Goal: Task Accomplishment & Management: Manage account settings

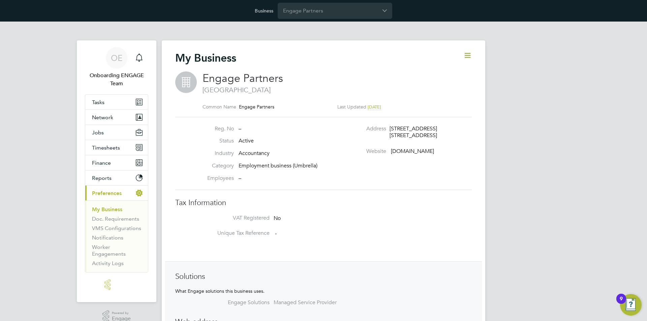
click at [310, 13] on input "Engage Partners" at bounding box center [335, 11] width 115 height 16
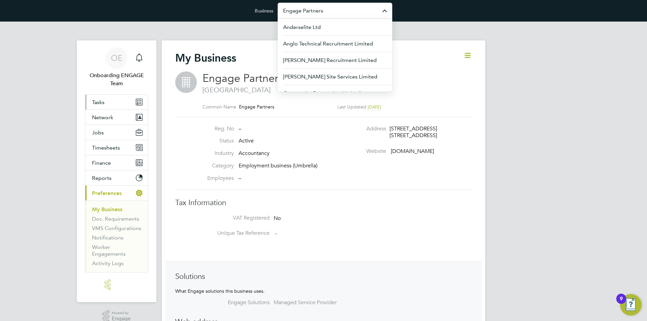
click at [109, 102] on link "Tasks" at bounding box center [116, 102] width 63 height 15
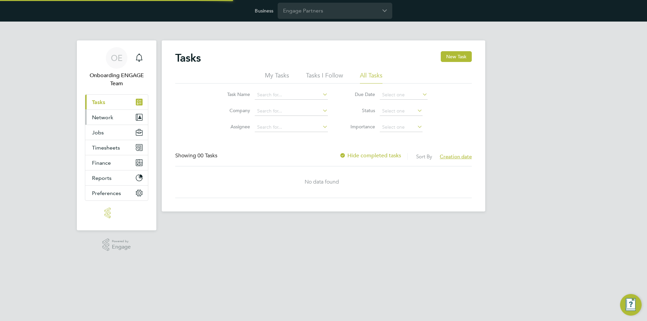
click at [112, 120] on span "Network" at bounding box center [102, 117] width 21 height 6
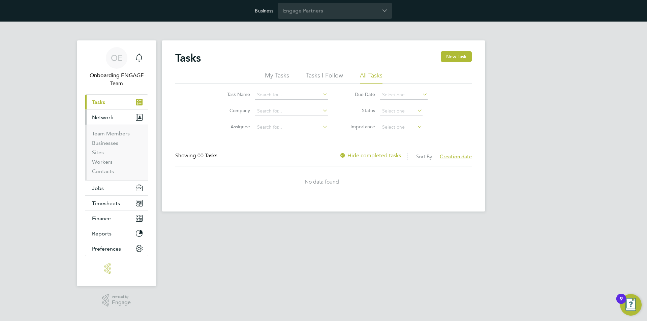
click at [107, 137] on li "Team Members" at bounding box center [117, 135] width 51 height 9
click at [106, 135] on link "Team Members" at bounding box center [111, 134] width 38 height 6
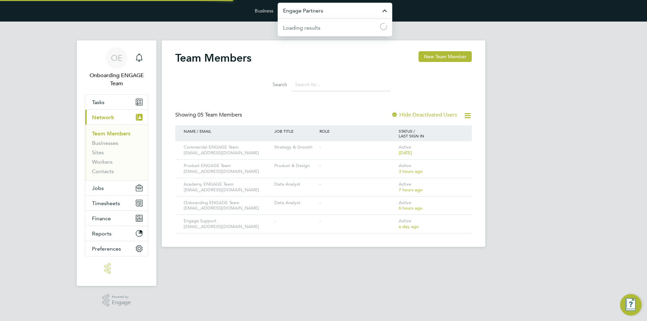
click at [336, 8] on input "Engage Partners" at bounding box center [335, 11] width 115 height 16
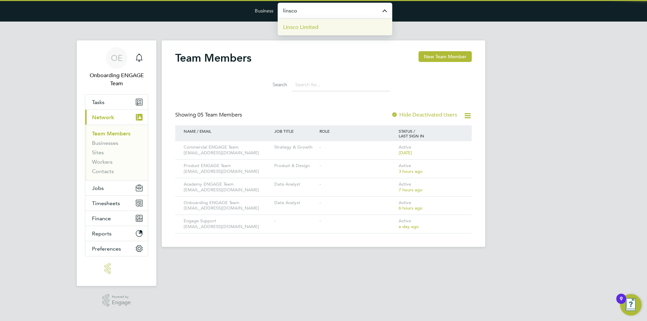
click at [322, 26] on li "Linsco Limited" at bounding box center [335, 27] width 115 height 17
type input "Linsco Limited"
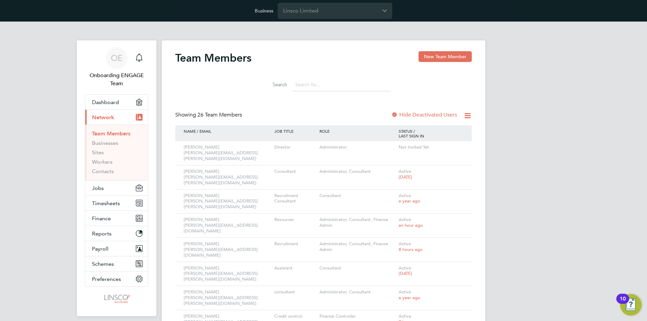
click at [310, 89] on input at bounding box center [341, 84] width 98 height 13
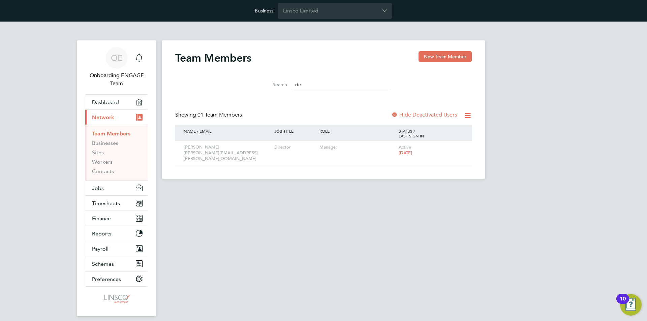
type input "d"
type input "j"
type input "s"
type input "i"
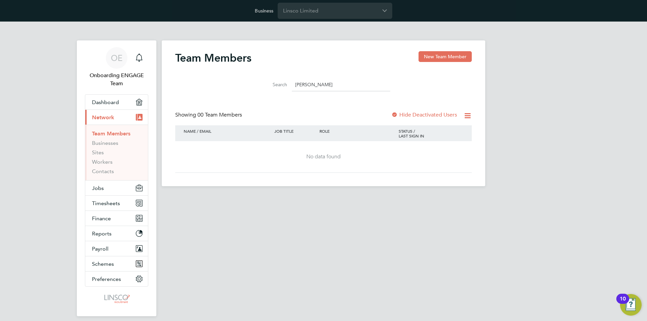
click at [395, 115] on div at bounding box center [395, 115] width 7 height 7
click at [396, 115] on div at bounding box center [395, 115] width 7 height 7
click at [342, 84] on input "[PERSON_NAME]" at bounding box center [341, 84] width 98 height 13
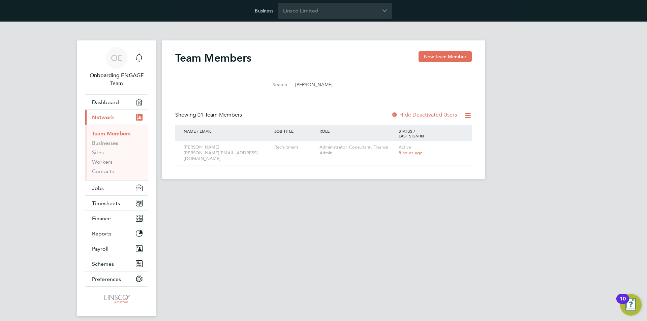
click at [323, 84] on input "[PERSON_NAME]" at bounding box center [341, 84] width 98 height 13
type input "matt"
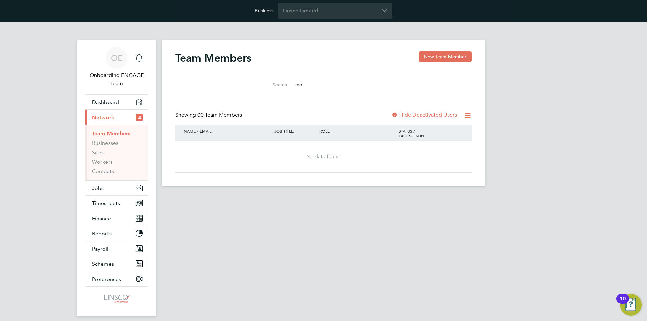
type input "m"
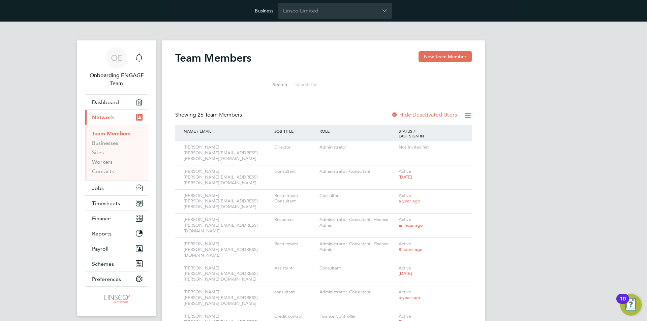
click at [108, 282] on span "Preferences" at bounding box center [106, 279] width 29 height 6
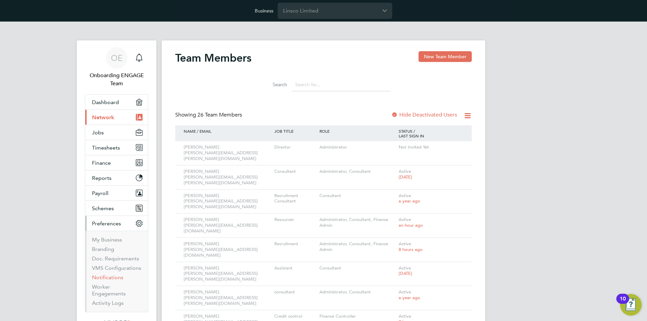
click at [111, 277] on link "Notifications" at bounding box center [107, 278] width 31 height 6
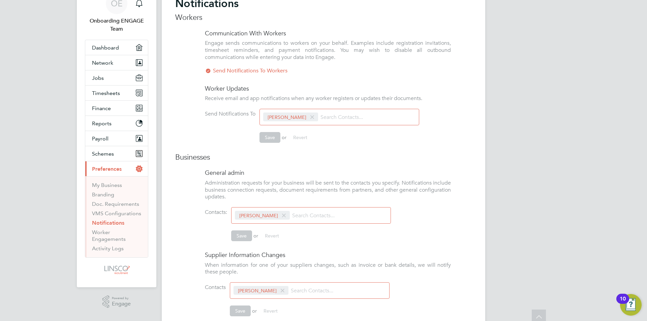
scroll to position [34, 0]
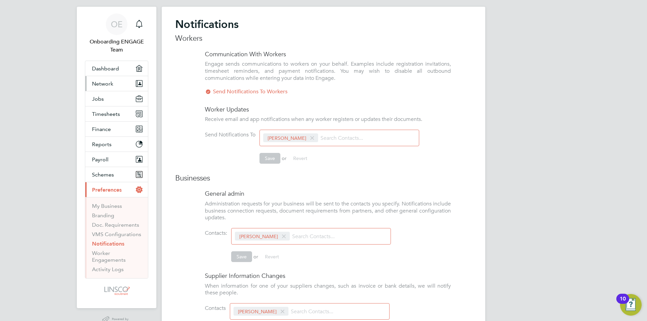
click at [114, 85] on button "Network" at bounding box center [116, 83] width 63 height 15
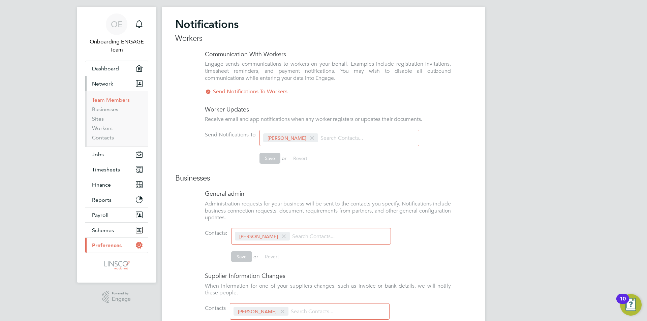
click at [118, 98] on link "Team Members" at bounding box center [111, 100] width 38 height 6
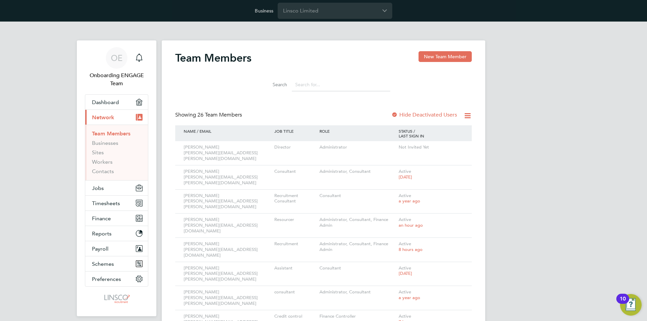
click at [343, 82] on input at bounding box center [341, 84] width 98 height 13
click at [338, 58] on div "Team Members New Team Member" at bounding box center [323, 61] width 297 height 20
click at [114, 285] on button "Preferences" at bounding box center [116, 279] width 63 height 15
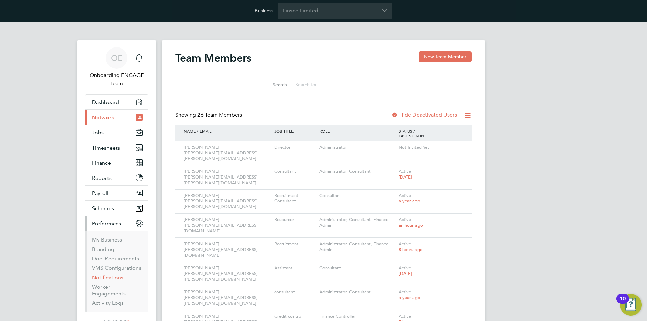
click at [103, 277] on link "Notifications" at bounding box center [107, 278] width 31 height 6
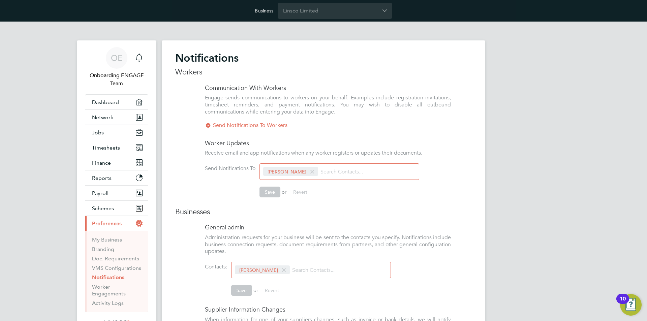
click at [342, 169] on input at bounding box center [358, 172] width 80 height 12
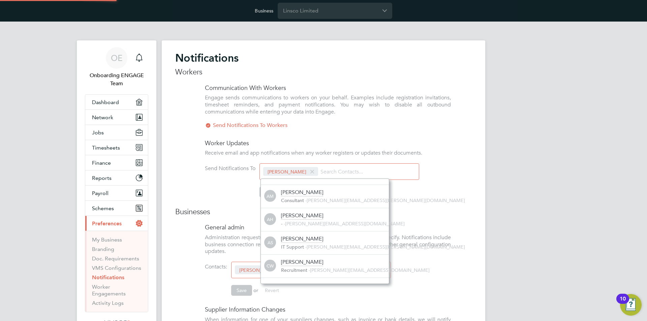
click at [348, 137] on div "Workers Communication With Workers Engage sends communications to workers on yo…" at bounding box center [323, 270] width 297 height 406
